Goal: Information Seeking & Learning: Learn about a topic

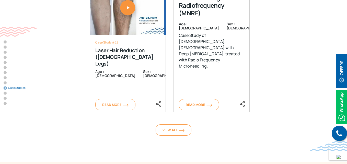
scroll to position [2386, 0]
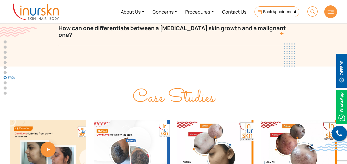
scroll to position [1789, 0]
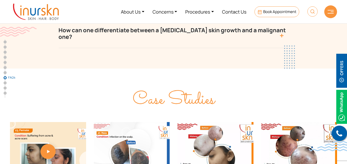
click at [185, 86] on span "Case Studies" at bounding box center [174, 99] width 82 height 27
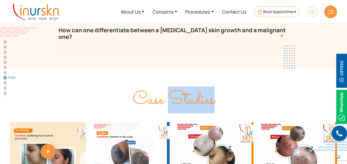
click at [185, 86] on span "Case Studies" at bounding box center [174, 99] width 82 height 27
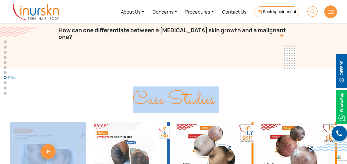
click at [185, 86] on span "Case Studies" at bounding box center [174, 99] width 82 height 27
copy div "Case Studies"
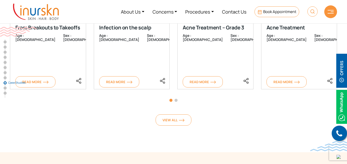
scroll to position [1916, 0]
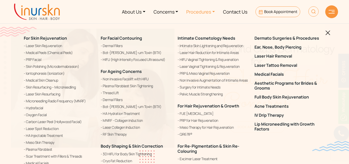
click at [326, 33] on img at bounding box center [328, 32] width 5 height 5
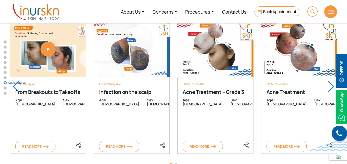
scroll to position [1840, 0]
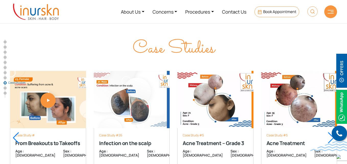
click at [332, 132] on div at bounding box center [331, 137] width 7 height 11
click at [14, 132] on div at bounding box center [16, 137] width 7 height 11
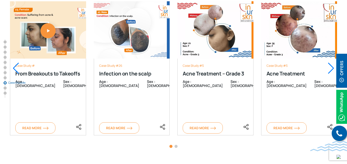
scroll to position [1916, 0]
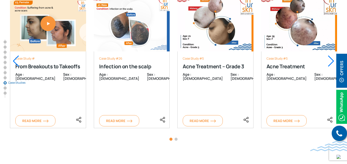
click at [176, 137] on span "Go to slide 2" at bounding box center [176, 138] width 3 height 3
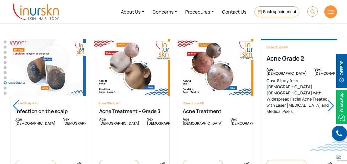
scroll to position [1865, 0]
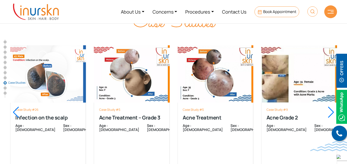
click at [332, 107] on div at bounding box center [331, 112] width 7 height 11
click at [330, 107] on div at bounding box center [331, 112] width 7 height 11
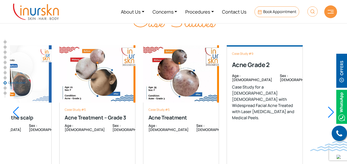
click at [155, 97] on div "Case Study # From Breakouts to Takeoffs Age : 23 Sex : female Read More Case St…" at bounding box center [55, 111] width 327 height 159
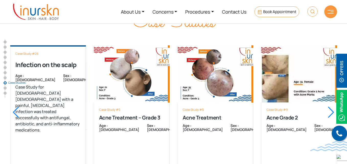
click at [86, 79] on div "Case Study #26 Infection on the scalp Age : 27 Sex : male Case Study for 27-yea…" at bounding box center [48, 112] width 76 height 134
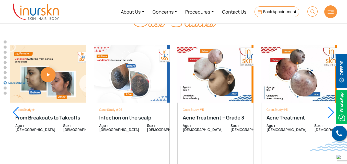
click at [14, 83] on span "Case Studies" at bounding box center [21, 82] width 26 height 3
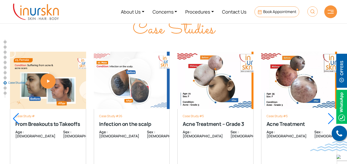
click at [14, 83] on span "Case Studies" at bounding box center [21, 82] width 26 height 3
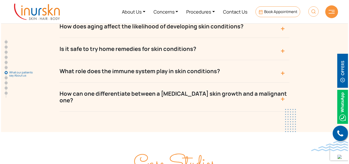
scroll to position [0, 0]
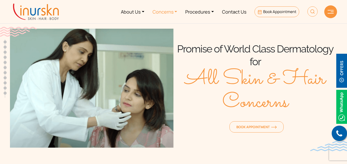
click at [177, 13] on link "Concerns" at bounding box center [164, 11] width 33 height 19
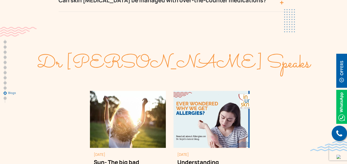
scroll to position [2555, 0]
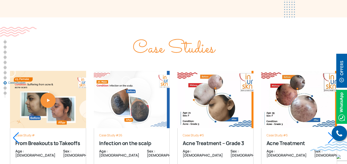
scroll to position [1865, 0]
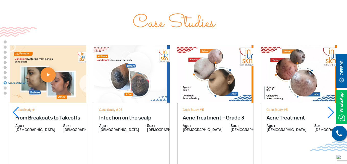
click at [16, 84] on span "Case Studies" at bounding box center [21, 82] width 26 height 3
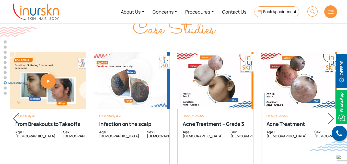
scroll to position [1827, 0]
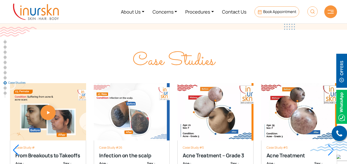
click at [332, 144] on div at bounding box center [331, 149] width 7 height 11
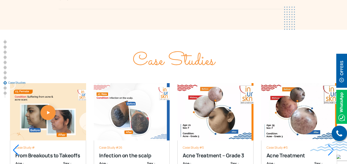
click at [331, 144] on div at bounding box center [331, 149] width 7 height 11
click at [333, 144] on div at bounding box center [331, 149] width 7 height 11
click at [330, 144] on div at bounding box center [331, 149] width 7 height 11
click at [15, 144] on div at bounding box center [16, 149] width 7 height 11
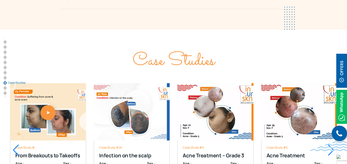
click at [15, 144] on div at bounding box center [16, 149] width 7 height 11
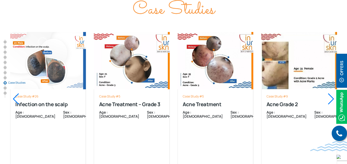
click at [331, 93] on div at bounding box center [331, 98] width 7 height 11
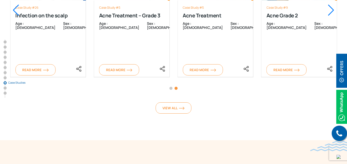
scroll to position [2006, 0]
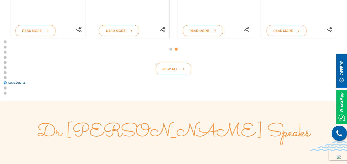
click at [171, 48] on span "Go to slide 1" at bounding box center [170, 49] width 3 height 3
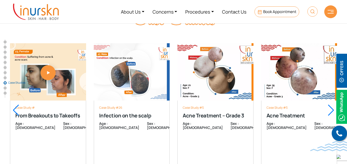
scroll to position [1853, 0]
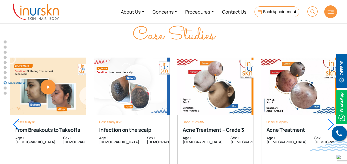
click at [15, 119] on div at bounding box center [16, 124] width 7 height 11
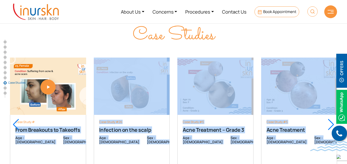
drag, startPoint x: 15, startPoint y: 94, endPoint x: 75, endPoint y: 104, distance: 60.9
click at [70, 103] on div "Case Study # From Breakouts to Takeoffs Age : 23 Sex : female Read More Case St…" at bounding box center [173, 124] width 327 height 159
click at [67, 118] on div "Case Study # From Breakouts to Takeoffs Age : 23 Sex : female Read More" at bounding box center [48, 153] width 76 height 77
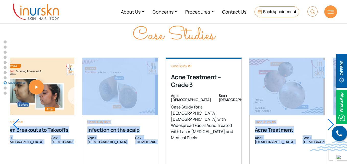
click at [166, 118] on div "Case Study #5 Acne Treatment – Grade 3 Age : 22 Sex : female Case Study for a 2…" at bounding box center [204, 124] width 76 height 134
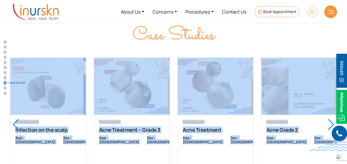
click at [90, 112] on div "Case Study # From Breakouts to Takeoffs Age : 23 Sex : female Read More Case St…" at bounding box center [89, 124] width 327 height 159
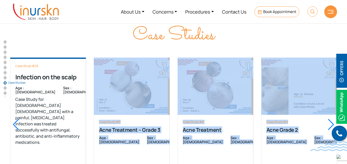
click at [50, 105] on div "Case Study #26 Infection on the scalp Age : 27 Sex : male Case Study for 27-yea…" at bounding box center [48, 124] width 76 height 134
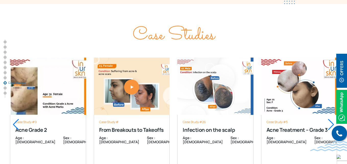
click at [332, 119] on div "Next slide" at bounding box center [331, 124] width 7 height 11
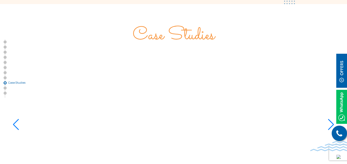
click at [15, 119] on div "Previous slide" at bounding box center [16, 124] width 7 height 11
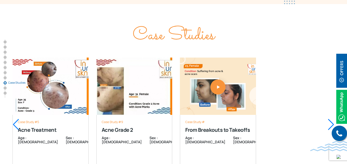
click at [15, 119] on div "Previous slide" at bounding box center [16, 124] width 7 height 11
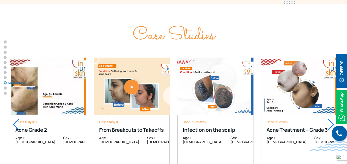
click at [15, 119] on div "Previous slide" at bounding box center [16, 124] width 7 height 11
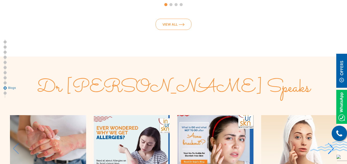
scroll to position [2160, 0]
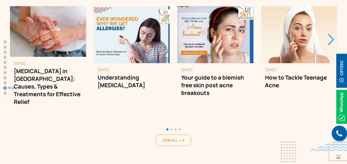
click at [331, 34] on div "Next slide" at bounding box center [331, 39] width 7 height 11
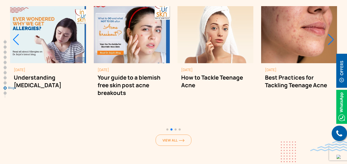
click at [331, 34] on div "Next slide" at bounding box center [331, 39] width 7 height 11
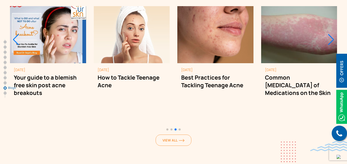
click at [331, 34] on div "Next slide" at bounding box center [331, 39] width 7 height 11
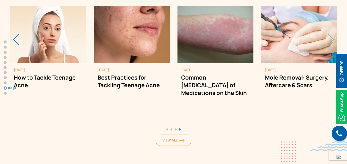
click at [331, 9] on div "[DATE] Mole Removal: Surgery, Aftercare & Scars [DATE] Mole Removal: Surgery, A…" at bounding box center [299, 53] width 76 height 95
click at [331, 9] on div "[DATE] Mole Removal: Surgery, Aftercare & Scars Master mole removal: surgical i…" at bounding box center [299, 53] width 76 height 95
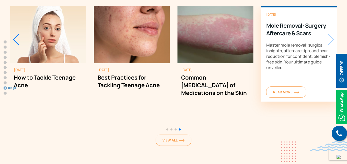
click at [331, 7] on div "[DATE] Mole Removal: Surgery, Aftercare & Scars Master mole removal: surgical i…" at bounding box center [299, 53] width 76 height 95
click at [332, 9] on div "[DATE] Mole Removal: Surgery, Aftercare & Scars Master mole removal: surgical i…" at bounding box center [299, 53] width 76 height 95
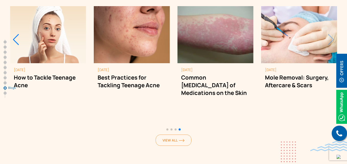
click at [168, 128] on span "Go to slide 1" at bounding box center [167, 129] width 2 height 2
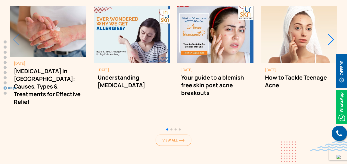
click at [171, 126] on div at bounding box center [173, 129] width 327 height 6
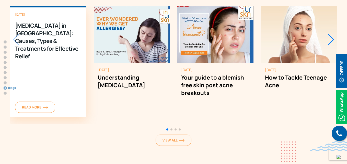
click at [16, 9] on div "May 19, 2025 Psoriasis in Mumbai: Causes, Types & Treatments for Effective Reli…" at bounding box center [48, 61] width 76 height 110
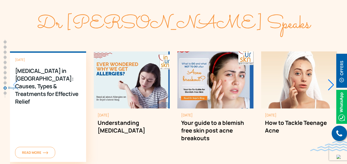
scroll to position [2108, 0]
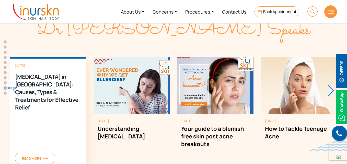
click at [15, 73] on div "[MEDICAL_DATA] in [GEOGRAPHIC_DATA]: Causes, Types & Treatments for Effective R…" at bounding box center [48, 92] width 66 height 38
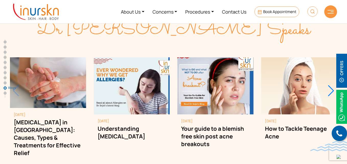
click at [331, 85] on div "Next slide" at bounding box center [331, 90] width 7 height 11
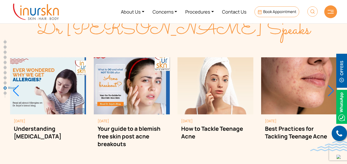
click at [331, 85] on div "Next slide" at bounding box center [331, 90] width 7 height 11
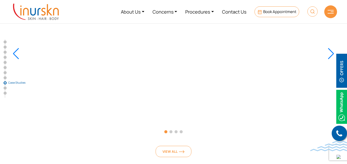
scroll to position [1904, 0]
click at [17, 68] on div "Previous slide" at bounding box center [16, 73] width 7 height 11
click at [332, 68] on div "Next slide" at bounding box center [331, 73] width 7 height 11
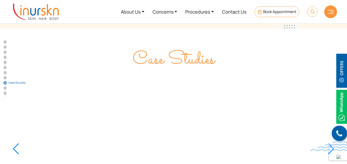
scroll to position [1827, 0]
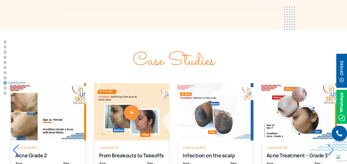
scroll to position [1853, 0]
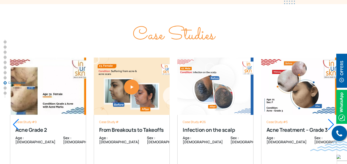
click at [331, 119] on div "Next slide" at bounding box center [331, 124] width 7 height 11
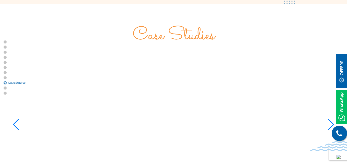
click at [17, 119] on div "Previous slide" at bounding box center [16, 124] width 7 height 11
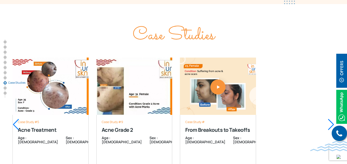
click at [17, 119] on div "Previous slide" at bounding box center [16, 124] width 7 height 11
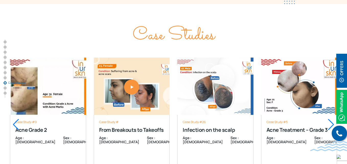
click at [17, 119] on div "Previous slide" at bounding box center [16, 124] width 7 height 11
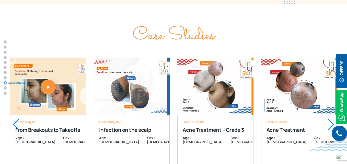
click at [333, 119] on div at bounding box center [331, 124] width 7 height 11
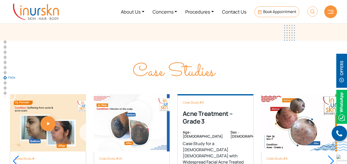
scroll to position [1802, 0]
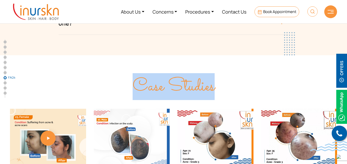
drag, startPoint x: 134, startPoint y: 57, endPoint x: 232, endPoint y: 59, distance: 98.6
click at [232, 68] on div "Case Studies" at bounding box center [173, 82] width 327 height 28
copy span "Case Studies"
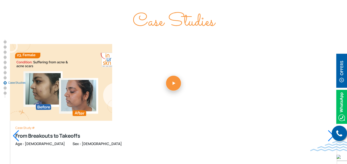
scroll to position [1873, 0]
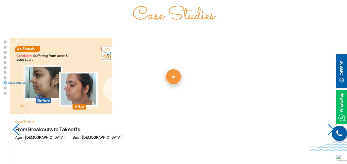
click at [16, 124] on div at bounding box center [16, 129] width 7 height 11
click at [330, 124] on div at bounding box center [331, 129] width 7 height 11
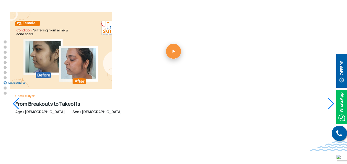
click at [331, 98] on div at bounding box center [331, 103] width 7 height 11
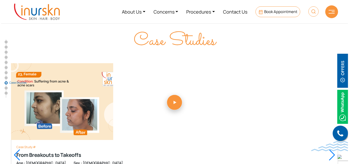
scroll to position [1822, 0]
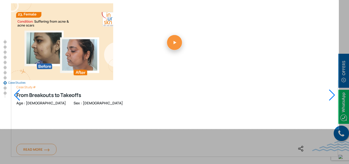
drag, startPoint x: 0, startPoint y: 52, endPoint x: 339, endPoint y: 129, distance: 347.4
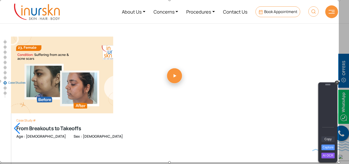
click at [328, 137] on link "Copy" at bounding box center [327, 139] width 13 height 6
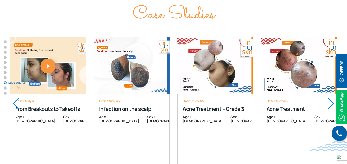
click at [330, 98] on div at bounding box center [331, 103] width 7 height 11
click at [332, 98] on div at bounding box center [331, 103] width 7 height 11
click at [16, 98] on div at bounding box center [16, 103] width 7 height 11
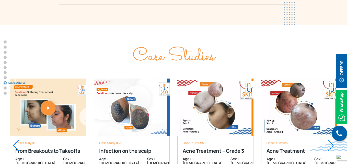
scroll to position [1823, 0]
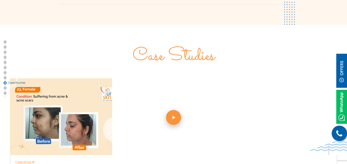
scroll to position [1848, 0]
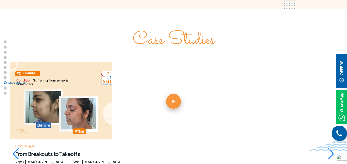
click at [16, 148] on div at bounding box center [16, 153] width 7 height 11
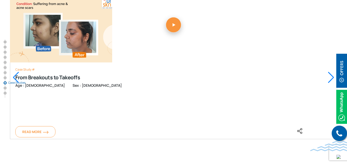
scroll to position [1925, 0]
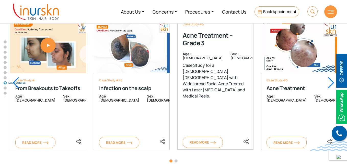
scroll to position [1874, 0]
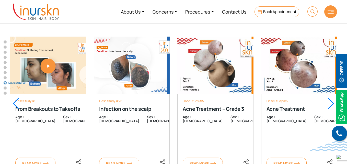
click at [331, 98] on div at bounding box center [331, 103] width 7 height 11
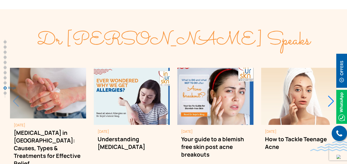
scroll to position [2104, 0]
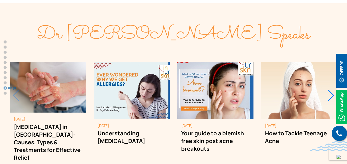
click at [331, 90] on div "Next slide" at bounding box center [331, 95] width 7 height 11
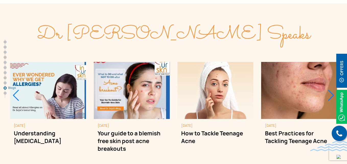
click at [331, 90] on div "Next slide" at bounding box center [331, 95] width 7 height 11
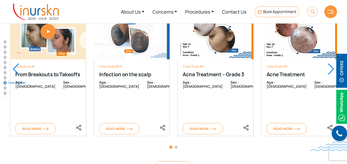
scroll to position [1874, 0]
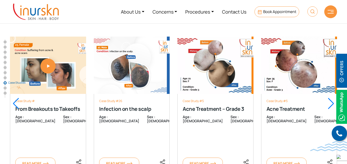
click at [331, 98] on div at bounding box center [331, 103] width 7 height 11
click at [332, 98] on div at bounding box center [331, 103] width 7 height 11
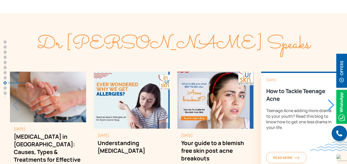
scroll to position [2104, 0]
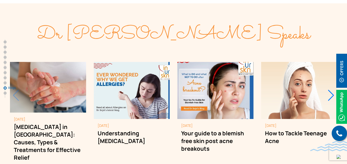
click at [331, 90] on div "Next slide" at bounding box center [331, 95] width 7 height 11
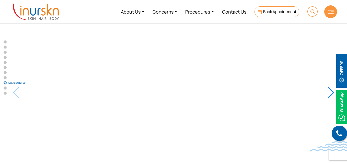
scroll to position [1885, 0]
click at [328, 87] on div "Next slide" at bounding box center [331, 92] width 7 height 11
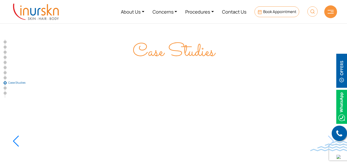
scroll to position [1833, 0]
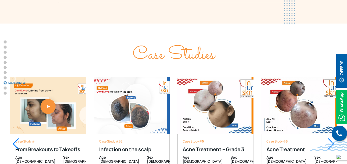
click at [330, 138] on div at bounding box center [331, 143] width 7 height 11
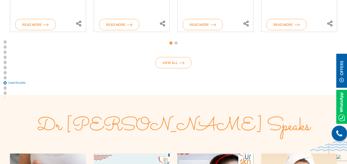
scroll to position [2089, 0]
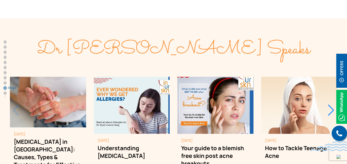
click at [330, 105] on div "Next slide" at bounding box center [331, 110] width 7 height 11
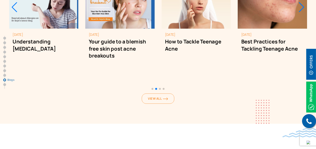
scroll to position [2189, 0]
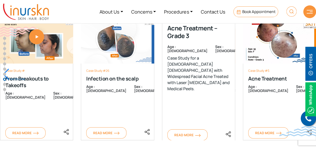
scroll to position [1905, 0]
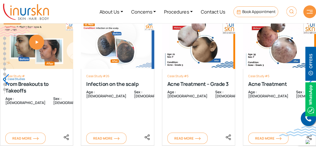
click at [7, 54] on nav "Overview What can We Why Go to a Dermatologist for Why Trust Dr. Sejal & InUrSk…" at bounding box center [7, 65] width 8 height 58
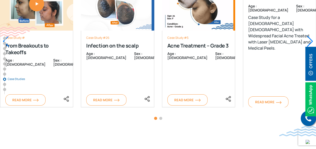
scroll to position [1951, 0]
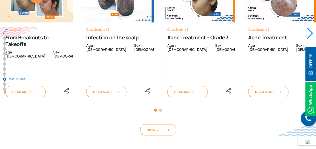
click at [309, 28] on div at bounding box center [309, 33] width 7 height 11
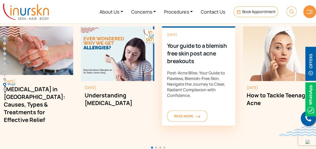
scroll to position [2137, 0]
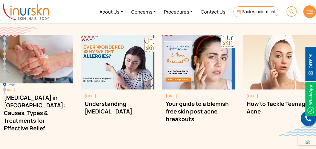
click at [311, 62] on div "Next slide" at bounding box center [309, 67] width 7 height 11
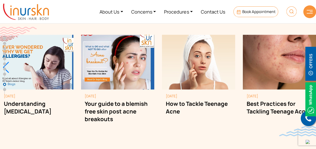
click at [311, 62] on div "Next slide" at bounding box center [309, 67] width 7 height 11
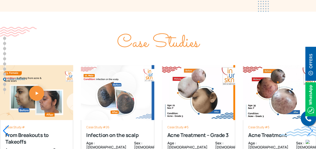
scroll to position [1928, 0]
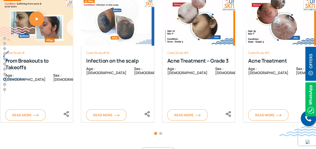
click at [310, 51] on div at bounding box center [309, 56] width 7 height 11
click at [160, 132] on span "Go to slide 2" at bounding box center [160, 133] width 3 height 3
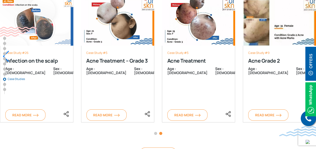
click at [311, 51] on div at bounding box center [309, 56] width 7 height 11
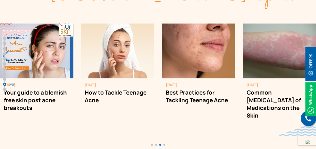
scroll to position [2160, 0]
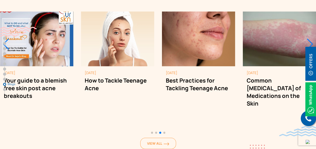
click at [308, 39] on div "Next slide" at bounding box center [309, 44] width 7 height 11
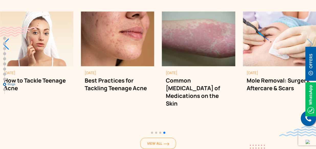
click at [308, 24] on div "December 28, 2023 Mole Removal: Surgery, Aftercare & Scars December 28, 2023 Mo…" at bounding box center [278, 57] width 73 height 93
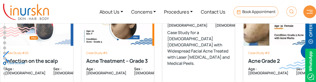
scroll to position [1905, 0]
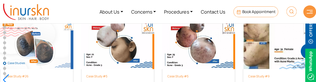
click at [7, 55] on nav "Overview What can We Why Go to a Dermatologist for Why Trust Dr. Sejal & InUrSk…" at bounding box center [7, 49] width 8 height 58
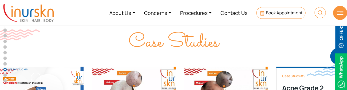
scroll to position [1859, 0]
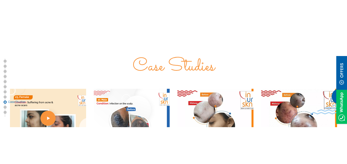
scroll to position [1859, 0]
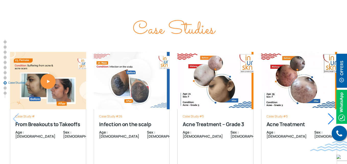
click at [315, 82] on div "Next slide" at bounding box center [331, 118] width 7 height 11
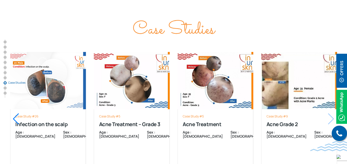
click at [14, 82] on div "Previous slide" at bounding box center [16, 118] width 7 height 11
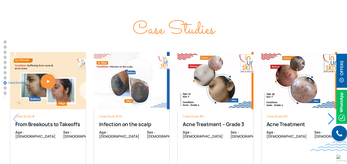
click at [14, 82] on div "Case Study # From Breakouts to Takeoffs Age : [DEMOGRAPHIC_DATA] Sex : [DEMOGRA…" at bounding box center [48, 147] width 76 height 77
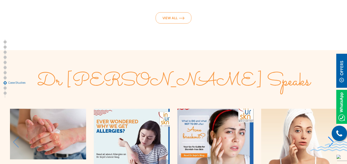
scroll to position [2114, 0]
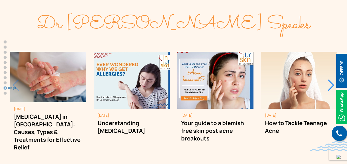
click at [315, 79] on div "Next slide" at bounding box center [331, 84] width 7 height 11
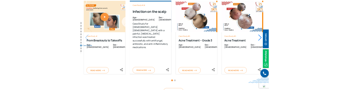
scroll to position [1910, 0]
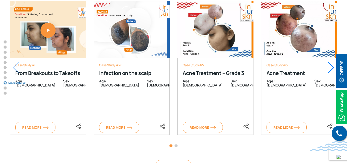
click at [177, 82] on span "Go to slide 2" at bounding box center [176, 145] width 3 height 3
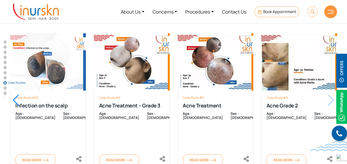
scroll to position [1859, 0]
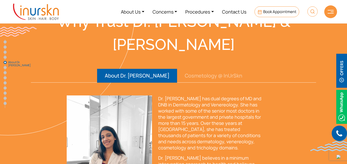
scroll to position [894, 0]
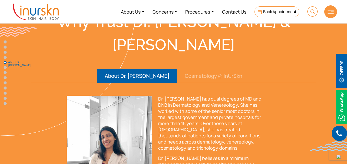
click at [201, 69] on button "Cosmetology @ InUrSkn" at bounding box center [213, 76] width 73 height 14
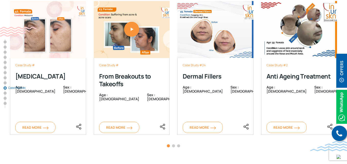
scroll to position [2197, 0]
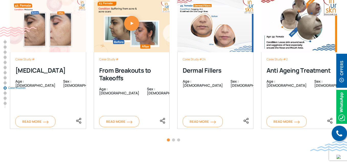
click at [173, 138] on span "Go to slide 2" at bounding box center [173, 139] width 3 height 3
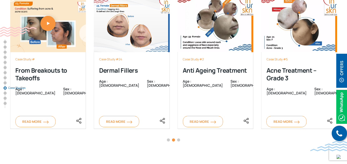
click at [178, 138] on span "Go to slide 3" at bounding box center [178, 139] width 3 height 3
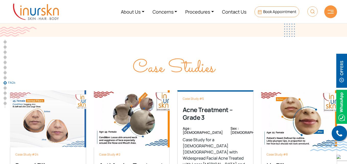
scroll to position [2095, 0]
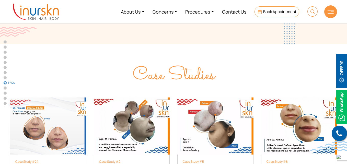
click at [180, 62] on span "Case Studies" at bounding box center [174, 75] width 82 height 27
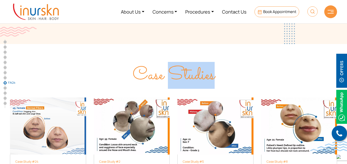
click at [180, 62] on span "Case Studies" at bounding box center [174, 75] width 82 height 27
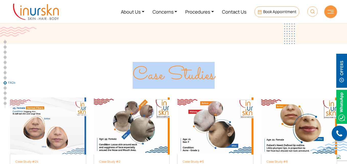
click at [180, 62] on span "Case Studies" at bounding box center [174, 75] width 82 height 27
copy div "Case Studies"
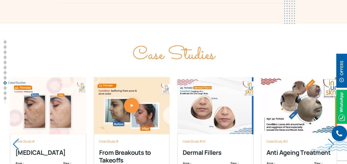
click at [14, 138] on div at bounding box center [16, 143] width 7 height 11
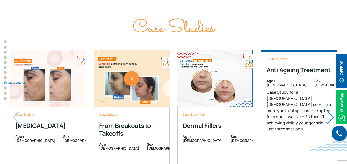
scroll to position [2152, 0]
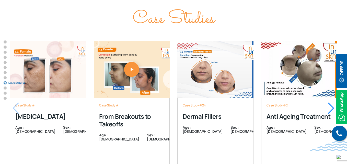
click at [332, 102] on div "Next slide" at bounding box center [331, 107] width 7 height 11
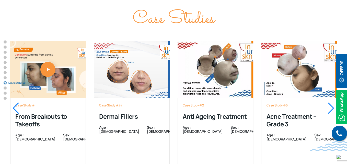
click at [332, 102] on div "Next slide" at bounding box center [331, 107] width 7 height 11
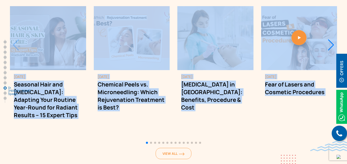
scroll to position [2458, 0]
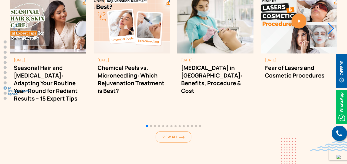
click at [116, 114] on div "Dr Sejal Speaks July 7, 2025 Seasonal Hair and Skin Care: Adapting Your Routine…" at bounding box center [173, 47] width 327 height 192
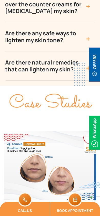
scroll to position [2970, 0]
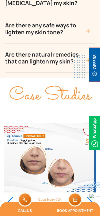
click at [8, 164] on div "Previous slide" at bounding box center [9, 202] width 7 height 11
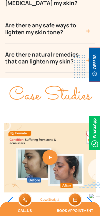
click at [8, 164] on div "Previous slide" at bounding box center [9, 202] width 7 height 11
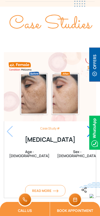
scroll to position [3047, 0]
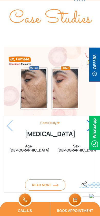
click at [7, 48] on div "Case Study # Melasma Age : 42 Sex : female Our 42-year-old female patient who w…" at bounding box center [50, 120] width 92 height 146
click at [89, 120] on div "Next slide" at bounding box center [89, 125] width 7 height 11
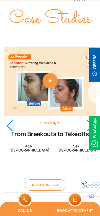
click at [89, 120] on div "Next slide" at bounding box center [89, 125] width 7 height 11
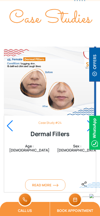
click at [89, 120] on div "Next slide" at bounding box center [89, 125] width 7 height 11
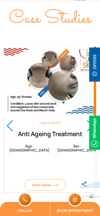
click at [89, 120] on div "Next slide" at bounding box center [89, 125] width 7 height 11
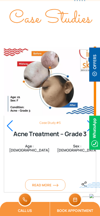
click at [89, 120] on div "Next slide" at bounding box center [89, 125] width 7 height 11
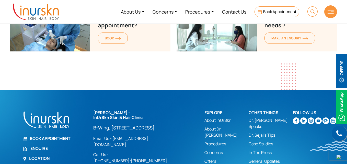
scroll to position [2840, 0]
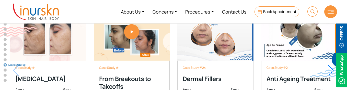
scroll to position [2241, 0]
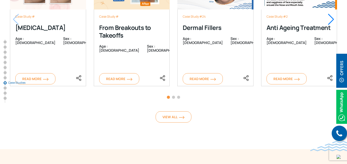
click at [174, 96] on span "Go to slide 2" at bounding box center [173, 97] width 3 height 3
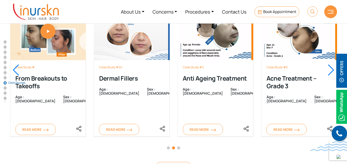
scroll to position [2189, 0]
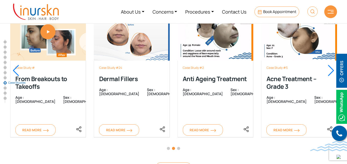
click at [168, 147] on span "Go to slide 1" at bounding box center [168, 148] width 3 height 3
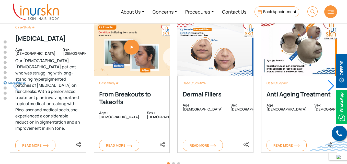
scroll to position [2164, 0]
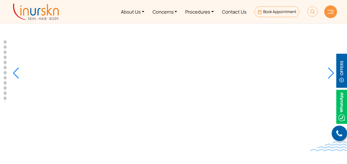
scroll to position [2215, 0]
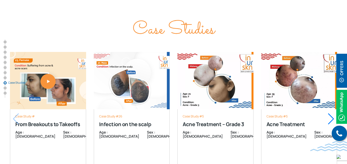
click at [332, 113] on div "Next slide" at bounding box center [331, 118] width 7 height 11
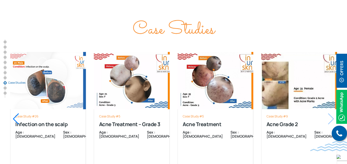
click at [332, 91] on div "Case Study #9 Acne Grade 2 Age : 31 Sex : female Read More Case Study #9 Acne G…" at bounding box center [299, 112] width 76 height 146
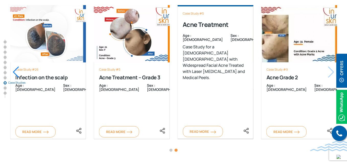
scroll to position [1910, 0]
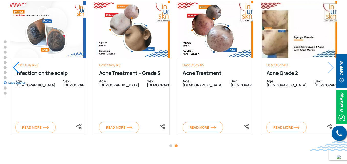
click at [171, 144] on span "Go to slide 1" at bounding box center [170, 145] width 3 height 3
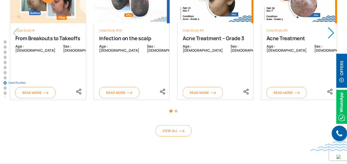
scroll to position [1935, 0]
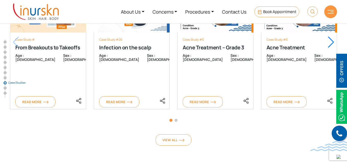
click at [176, 119] on span "Go to slide 2" at bounding box center [176, 120] width 3 height 3
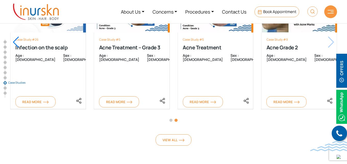
click at [170, 119] on span "Go to slide 1" at bounding box center [170, 120] width 3 height 3
